Goal: Transaction & Acquisition: Subscribe to service/newsletter

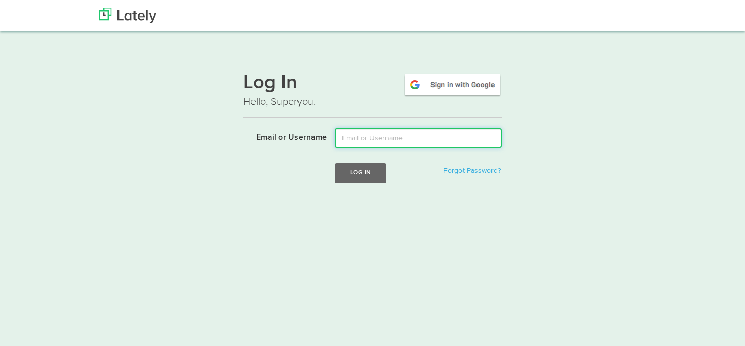
click at [412, 133] on input "Email or Username" at bounding box center [418, 138] width 167 height 20
type input "brad@bafman.com"
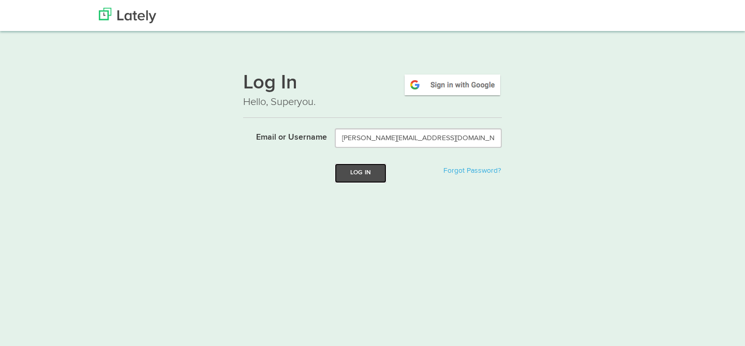
click at [352, 179] on button "Log In" at bounding box center [361, 172] width 52 height 19
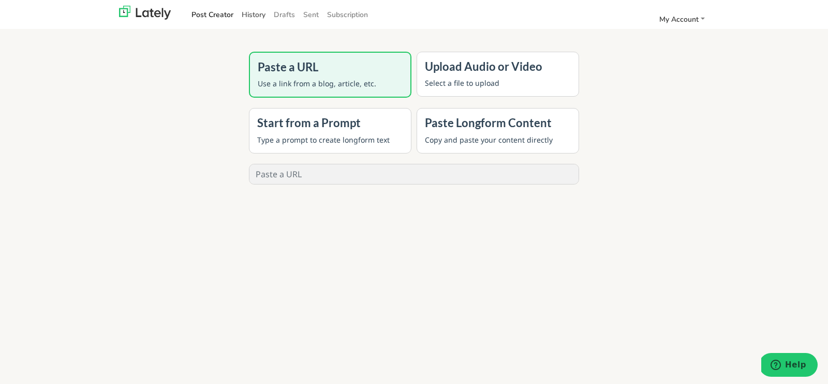
click at [254, 11] on link "History" at bounding box center [253, 14] width 32 height 17
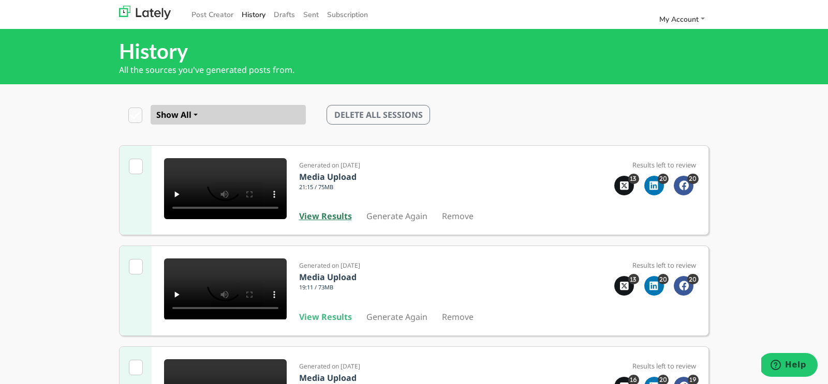
click at [318, 222] on b "View Results" at bounding box center [325, 216] width 53 height 11
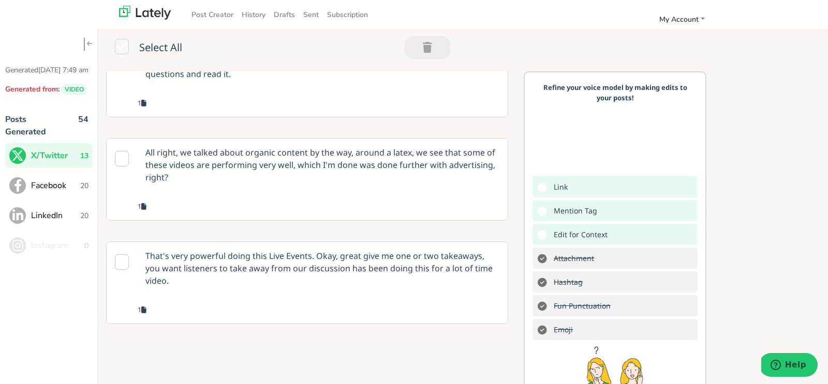
scroll to position [589, 0]
click at [319, 87] on p "It gives you like really helpful in terms of trying to figure out and go to Red…" at bounding box center [323, 60] width 370 height 53
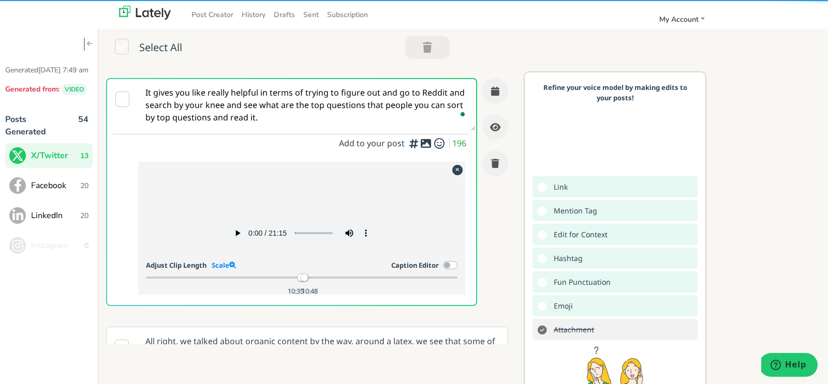
scroll to position [394, 0]
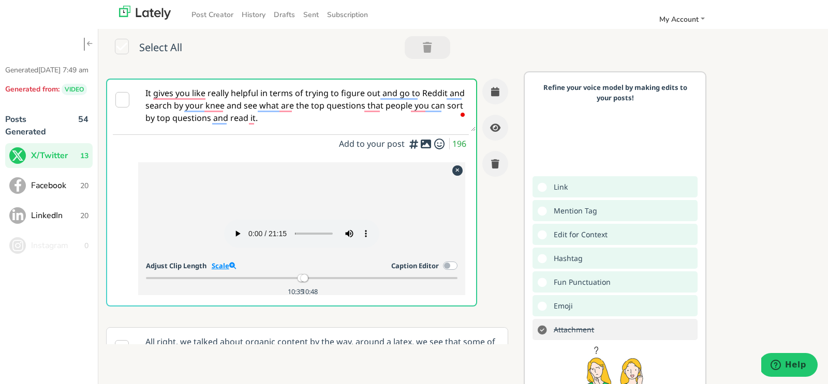
click at [222, 271] on link "Scale" at bounding box center [224, 265] width 24 height 9
drag, startPoint x: 316, startPoint y: 320, endPoint x: 327, endPoint y: 320, distance: 10.9
click at [327, 282] on div at bounding box center [327, 278] width 7 height 7
drag, startPoint x: 286, startPoint y: 322, endPoint x: 297, endPoint y: 322, distance: 11.9
click at [297, 282] on div at bounding box center [298, 278] width 7 height 7
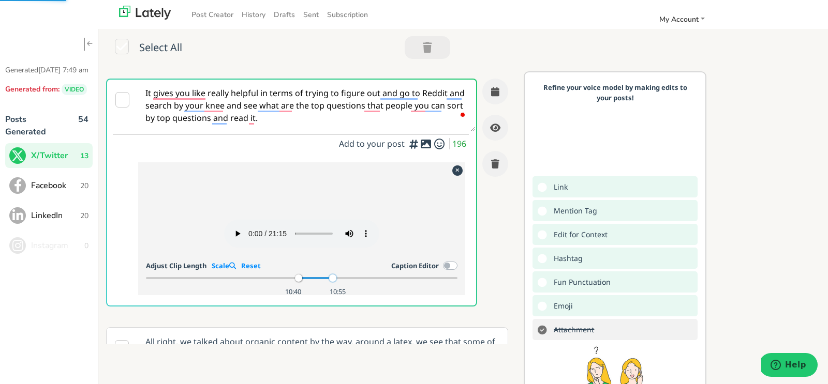
drag, startPoint x: 326, startPoint y: 321, endPoint x: 332, endPoint y: 322, distance: 5.3
click at [332, 282] on div at bounding box center [332, 278] width 7 height 7
drag, startPoint x: 288, startPoint y: 124, endPoint x: 143, endPoint y: 85, distance: 149.3
click at [143, 85] on textarea "It gives you like really helpful in terms of trying to figure out and go to Red…" at bounding box center [307, 106] width 338 height 52
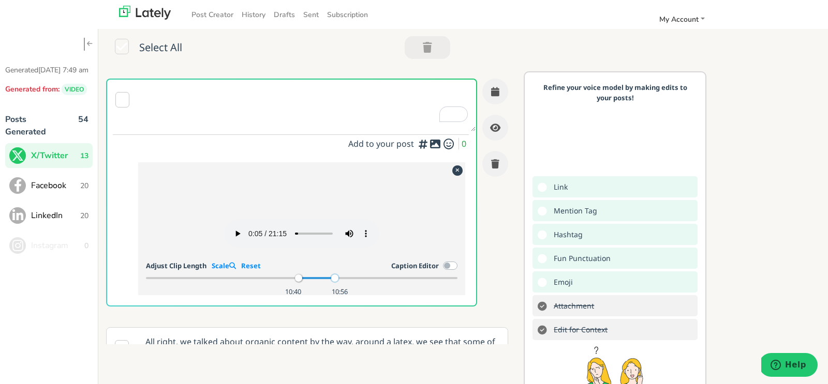
click at [334, 282] on div at bounding box center [334, 278] width 7 height 7
click at [295, 282] on div at bounding box center [295, 278] width 7 height 7
click at [291, 282] on div at bounding box center [292, 278] width 7 height 7
click at [337, 282] on div at bounding box center [338, 278] width 7 height 7
click at [288, 274] on div "Adjust Clip Length Scale Reset Caption Editor" at bounding box center [302, 267] width 312 height 14
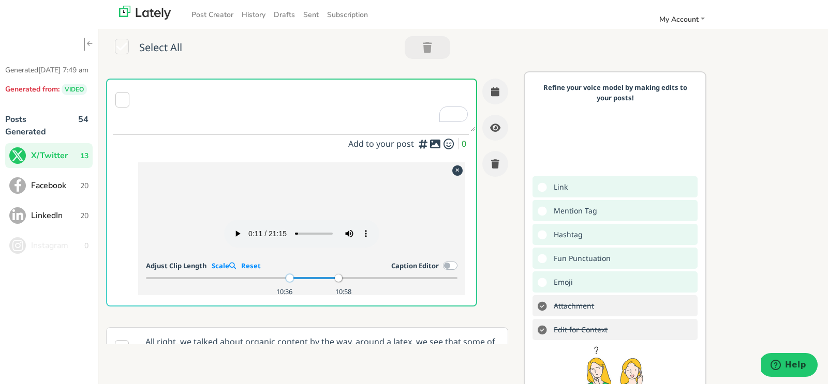
click at [289, 282] on div at bounding box center [289, 278] width 7 height 7
click at [292, 282] on div at bounding box center [293, 278] width 7 height 7
click at [294, 282] on div at bounding box center [295, 278] width 7 height 7
click at [187, 108] on textarea "To enrich screen reader interactions, please activate Accessibility in Grammarl…" at bounding box center [307, 106] width 338 height 52
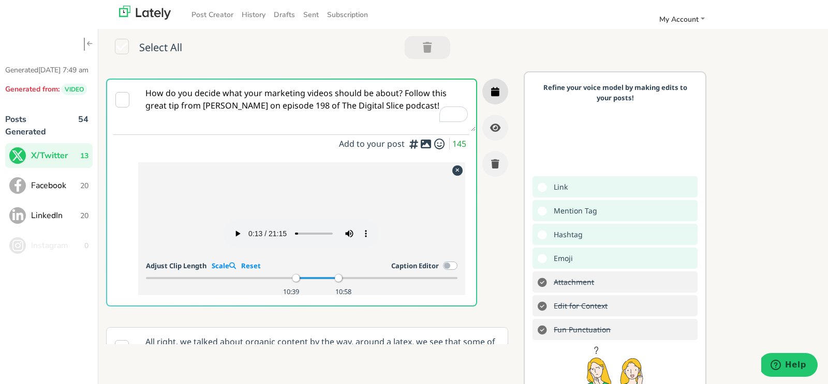
type textarea "How do you decide what your marketing videos should be about? Follow this great…"
click at [494, 89] on icon "button" at bounding box center [495, 91] width 8 height 9
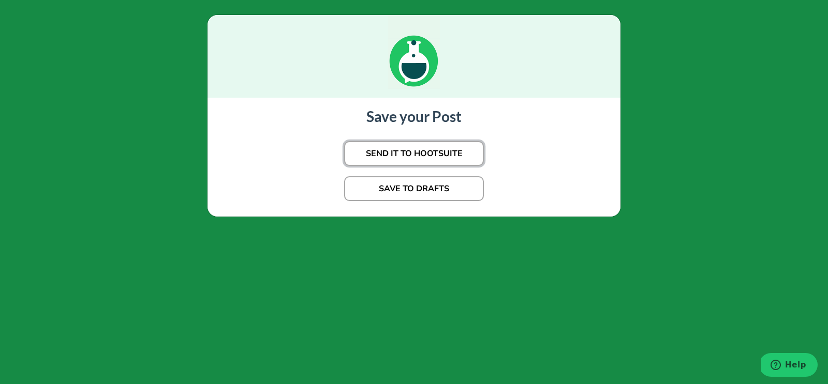
click at [431, 152] on button "SEND IT TO HOOTSUITE" at bounding box center [414, 153] width 140 height 25
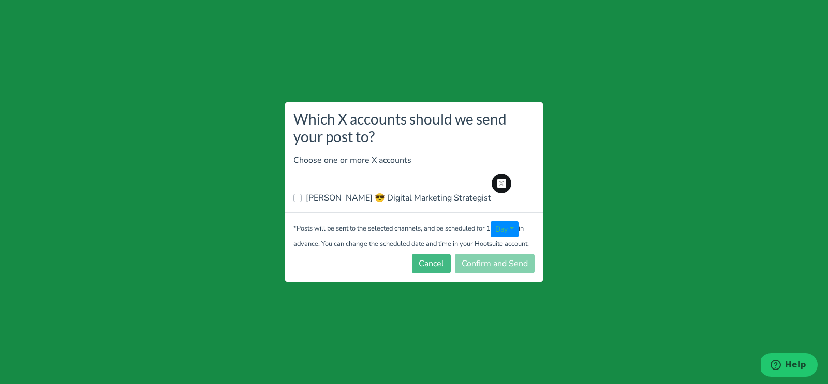
click at [424, 202] on label "[PERSON_NAME] 😎 Digital Marketing Strategist" at bounding box center [398, 198] width 185 height 12
click at [302, 202] on input "[PERSON_NAME] 😎 Digital Marketing Strategist" at bounding box center [297, 197] width 8 height 10
checkbox input "true"
click at [490, 257] on button "Confirm and Send" at bounding box center [495, 264] width 80 height 20
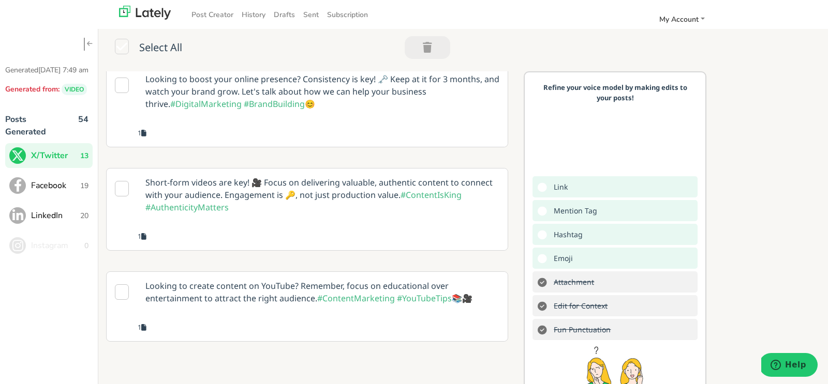
scroll to position [8, 0]
click at [354, 88] on p "Looking to boost your online presence? Consistency is key! 🗝️ Keep at it for 3 …" at bounding box center [323, 90] width 370 height 53
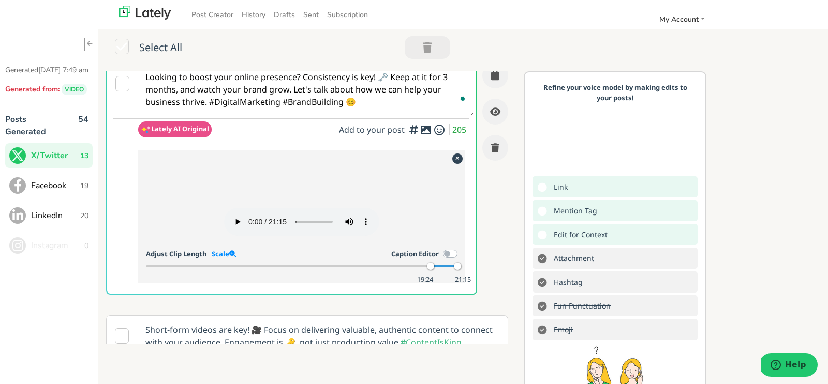
scroll to position [0, 0]
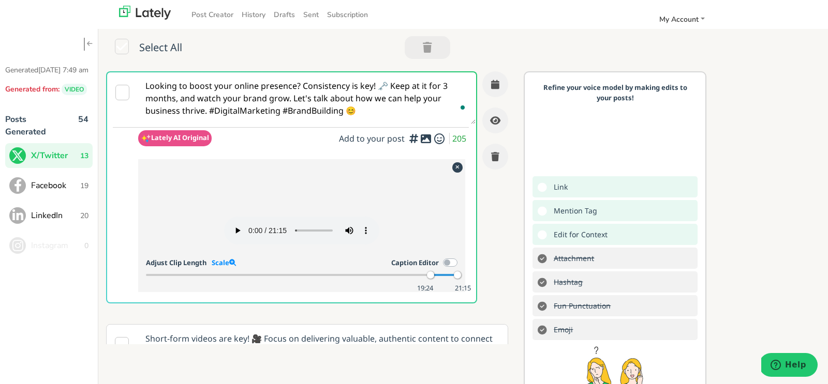
drag, startPoint x: 287, startPoint y: 98, endPoint x: 382, endPoint y: 113, distance: 95.8
click at [382, 113] on textarea "Looking to boost your online presence? Consistency is key! 🗝️ Keep at it for 3 …" at bounding box center [307, 98] width 338 height 52
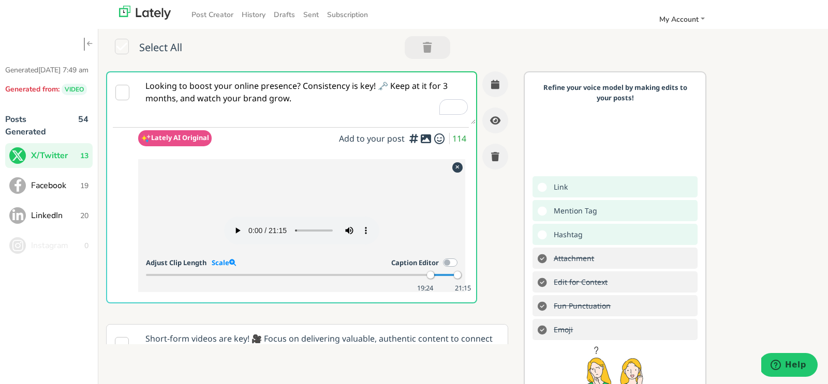
drag, startPoint x: 382, startPoint y: 83, endPoint x: 145, endPoint y: 86, distance: 236.9
click at [145, 86] on textarea "Looking to boost your online presence? Consistency is key! 🗝️ Keep at it for 3 …" at bounding box center [307, 98] width 338 height 52
click at [298, 84] on textarea "Looking to boost your online presence? Consistency is key! 🗝️ Keep at it for 3 …" at bounding box center [307, 98] width 338 height 52
click at [312, 91] on textarea "Looking to boost your online presence? Consistency is key! 🗝️ Keep at it for 3 …" at bounding box center [307, 98] width 338 height 52
drag, startPoint x: 308, startPoint y: 82, endPoint x: 144, endPoint y: 86, distance: 163.5
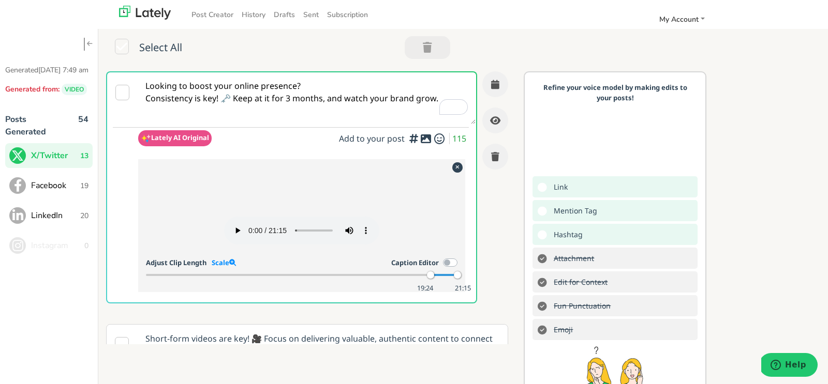
click at [144, 85] on textarea "Looking to boost your online presence? Consistency is key! 🗝️ Keep at it for 3 …" at bounding box center [307, 98] width 338 height 52
type textarea "How quickly can you expect results with video marketing? Consistency is key! 🗝️…"
drag, startPoint x: 459, startPoint y: 322, endPoint x: 434, endPoint y: 324, distance: 25.0
click at [434, 280] on div "19:24 19:43" at bounding box center [302, 275] width 312 height 9
click at [222, 267] on link "Scale" at bounding box center [224, 262] width 24 height 9
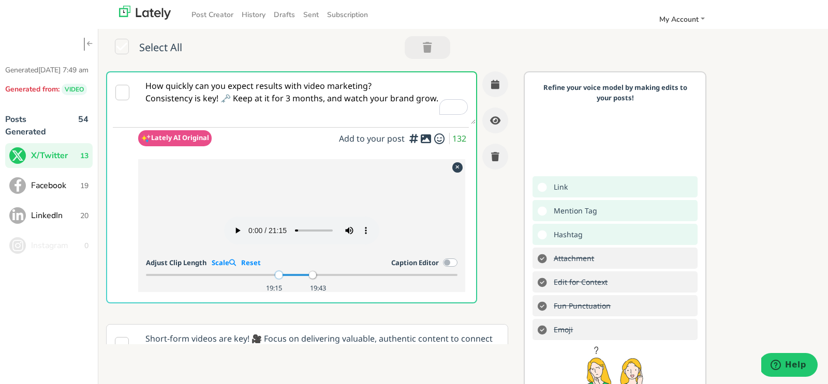
drag, startPoint x: 287, startPoint y: 322, endPoint x: 276, endPoint y: 323, distance: 10.9
click at [277, 279] on div at bounding box center [278, 275] width 7 height 7
drag, startPoint x: 313, startPoint y: 320, endPoint x: 300, endPoint y: 320, distance: 13.5
click at [300, 279] on div at bounding box center [300, 275] width 7 height 7
click at [298, 279] on div at bounding box center [298, 275] width 7 height 7
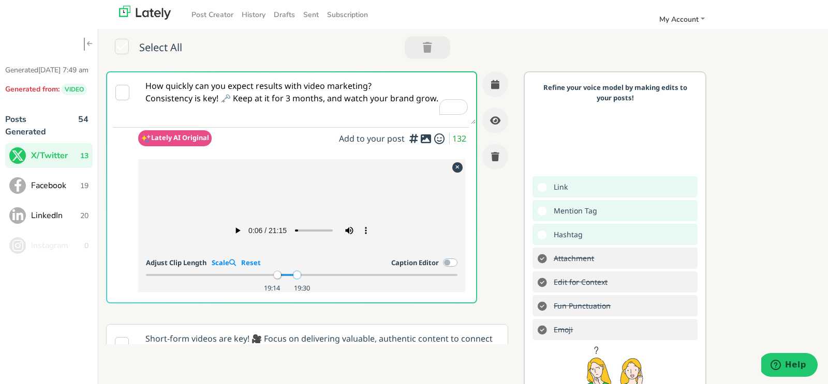
click at [296, 279] on div at bounding box center [296, 275] width 7 height 7
click at [275, 279] on div at bounding box center [275, 275] width 7 height 7
click at [297, 279] on div at bounding box center [298, 275] width 7 height 7
click at [297, 279] on div at bounding box center [297, 275] width 7 height 7
click at [296, 279] on div at bounding box center [296, 275] width 7 height 7
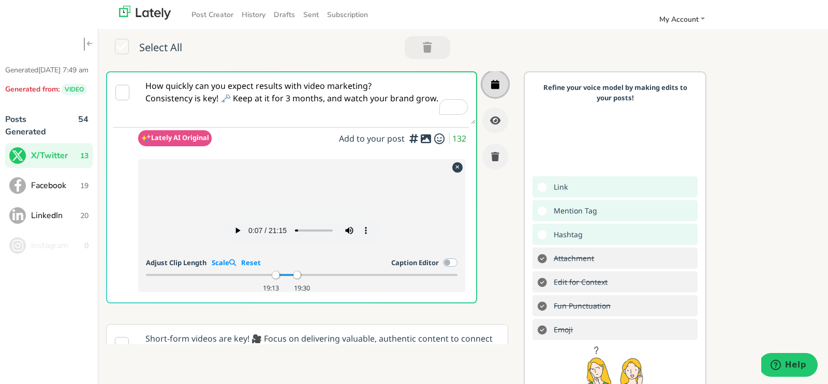
click at [503, 83] on button "button" at bounding box center [495, 84] width 26 height 26
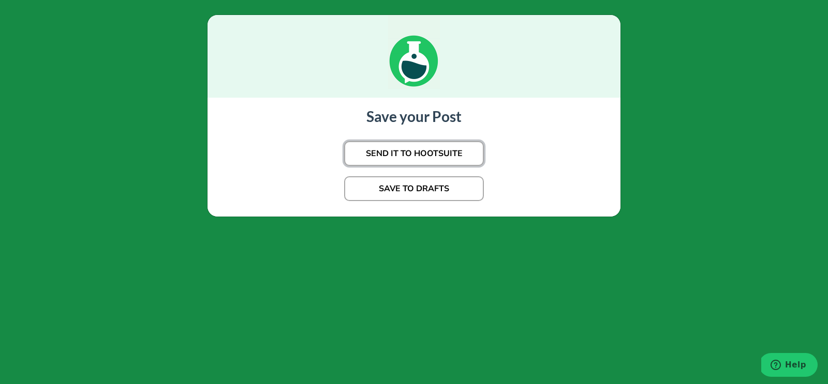
click at [414, 157] on button "SEND IT TO HOOTSUITE" at bounding box center [414, 153] width 140 height 25
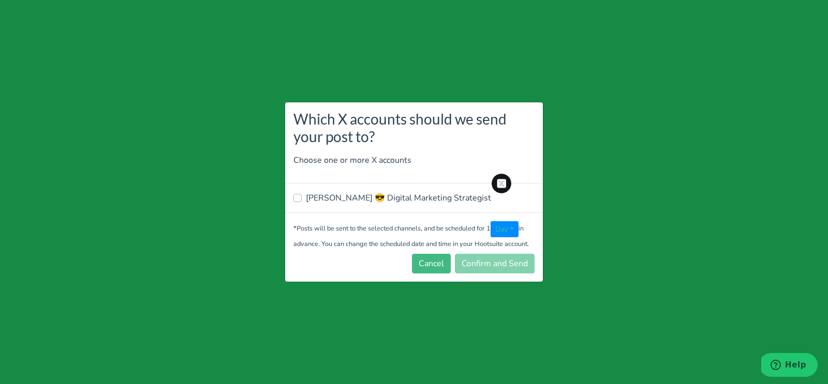
click at [306, 201] on label "[PERSON_NAME] 😎 Digital Marketing Strategist" at bounding box center [398, 198] width 185 height 12
click at [299, 201] on input "[PERSON_NAME] 😎 Digital Marketing Strategist" at bounding box center [297, 197] width 8 height 10
checkbox input "true"
click at [489, 268] on button "Confirm and Send" at bounding box center [495, 264] width 80 height 20
